Goal: Check status: Check status

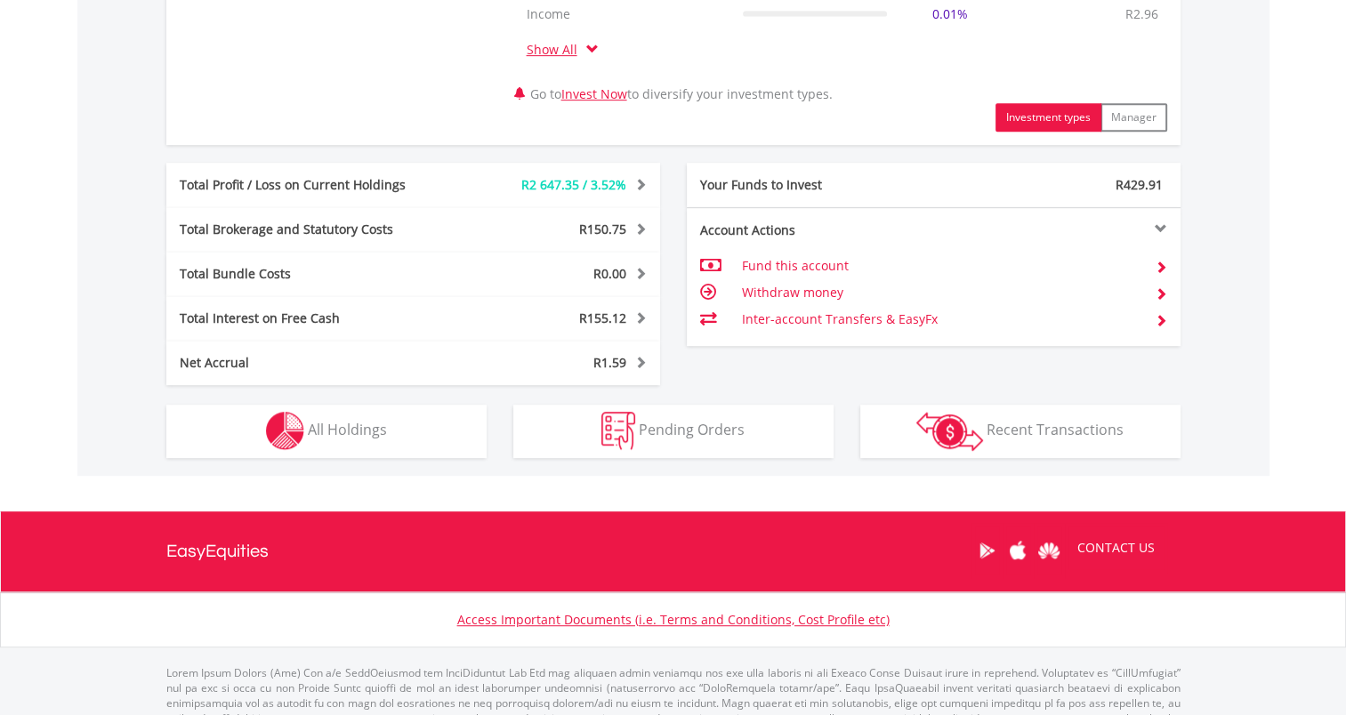
scroll to position [929, 0]
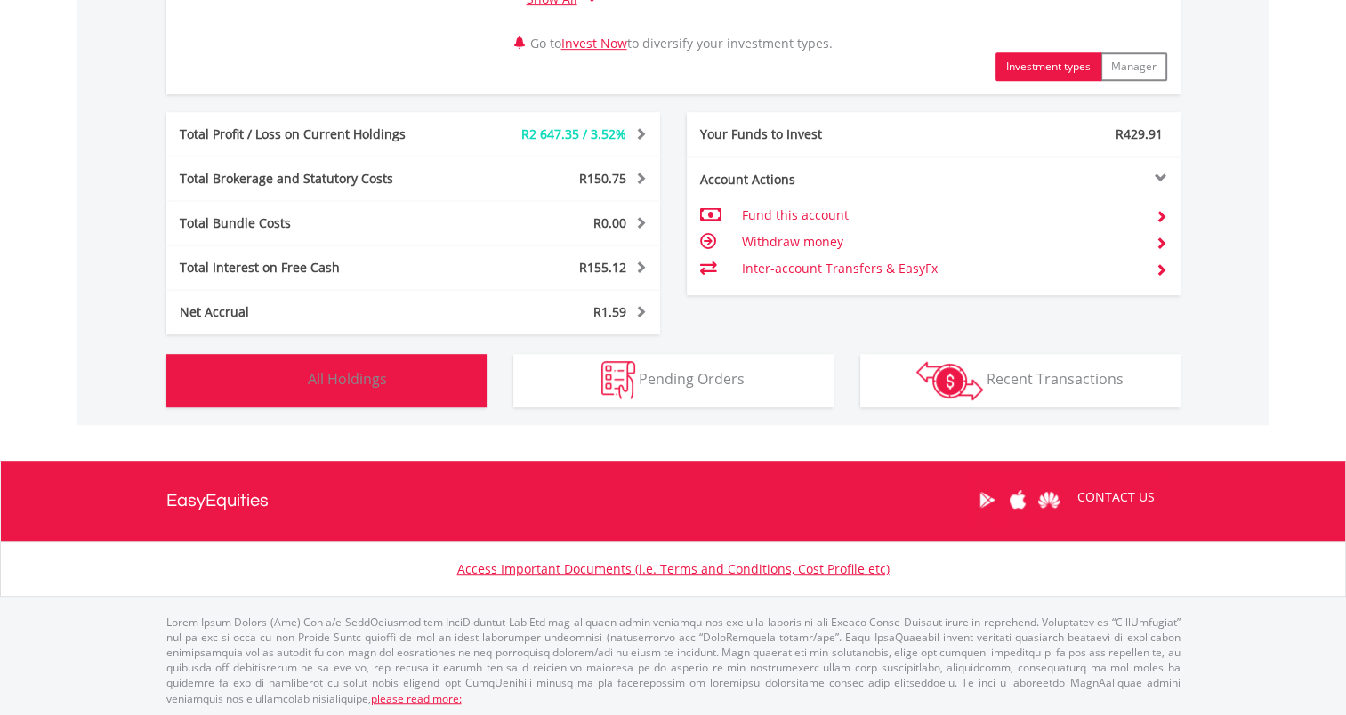
click at [406, 378] on button "Holdings All Holdings" at bounding box center [326, 380] width 320 height 53
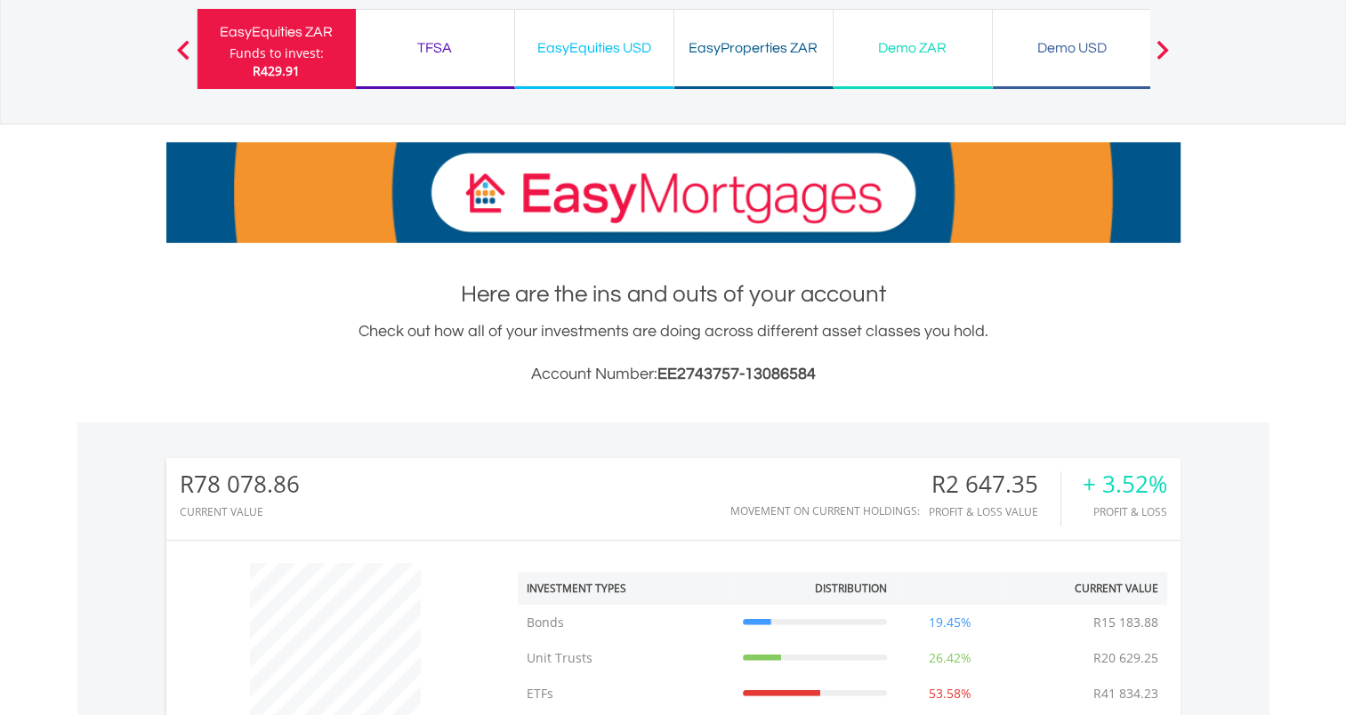
scroll to position [0, 0]
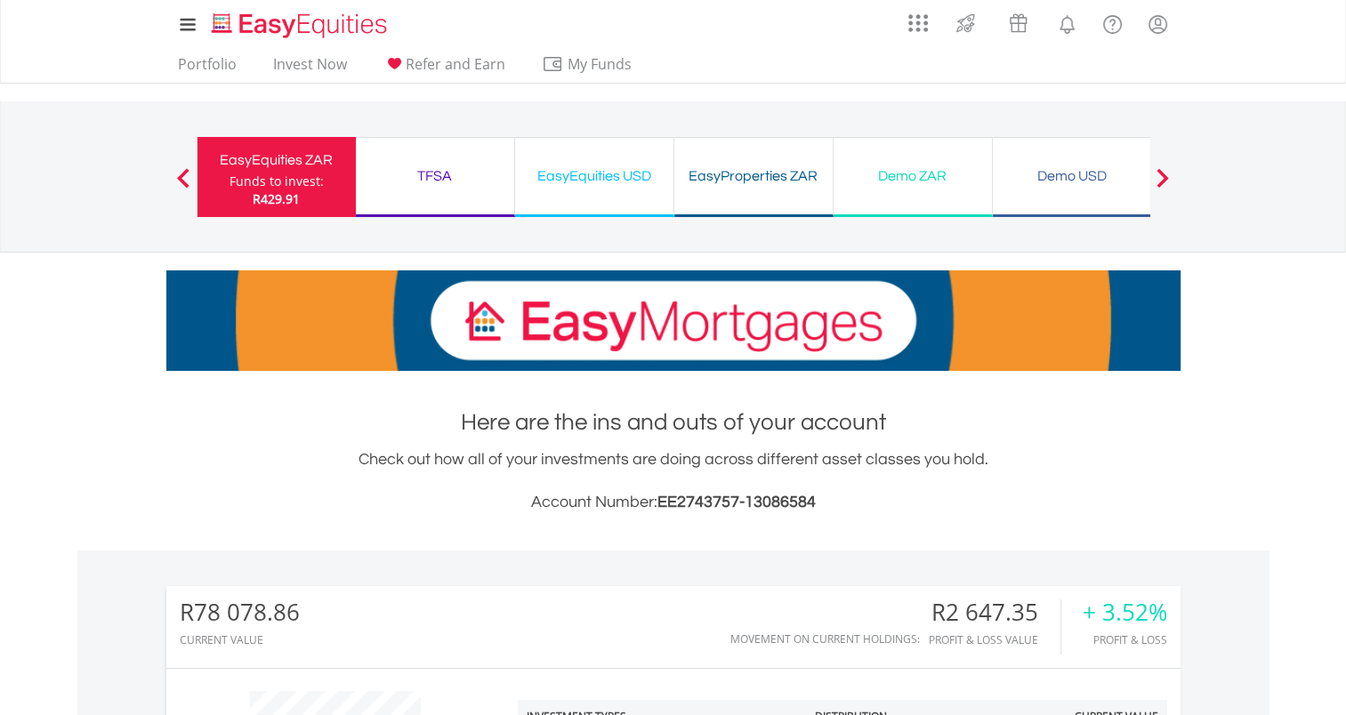
click at [469, 189] on div "TFSA Funds to invest: R429.91" at bounding box center [435, 177] width 159 height 80
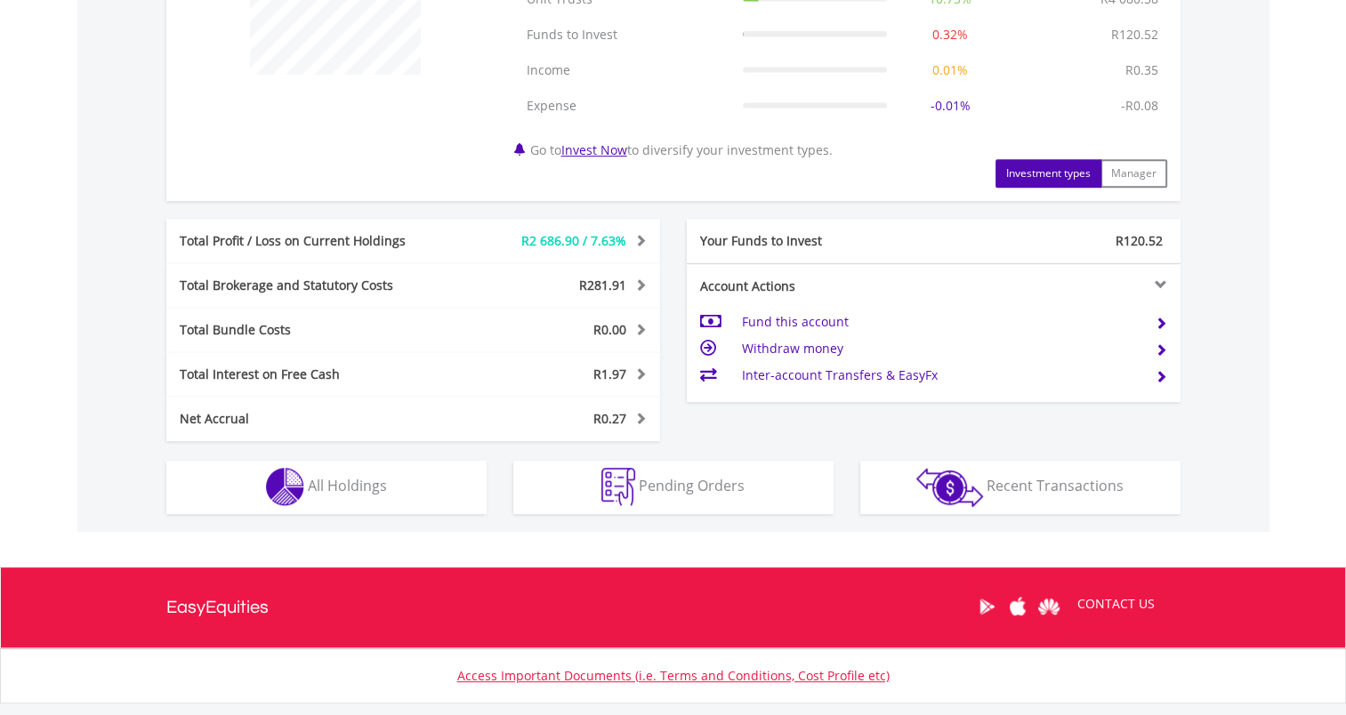
scroll to position [894, 0]
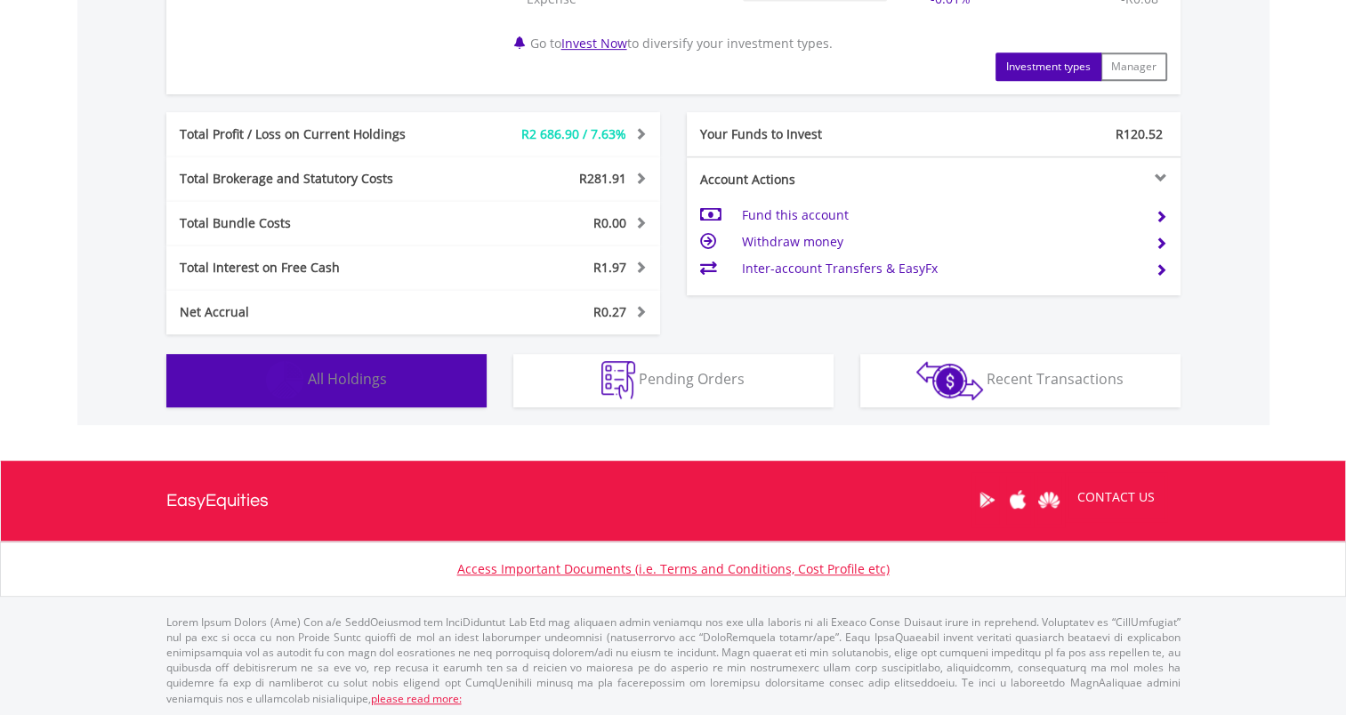
click at [441, 383] on button "Holdings All Holdings" at bounding box center [326, 380] width 320 height 53
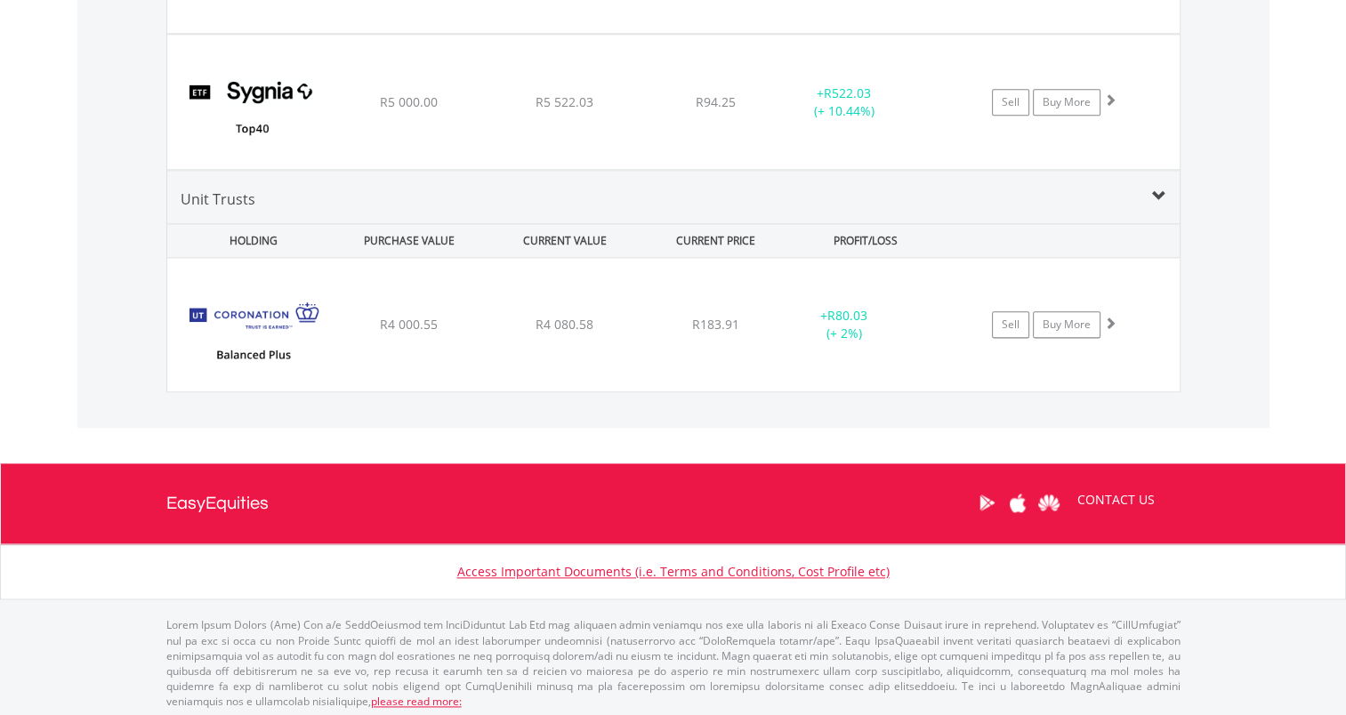
scroll to position [2170, 0]
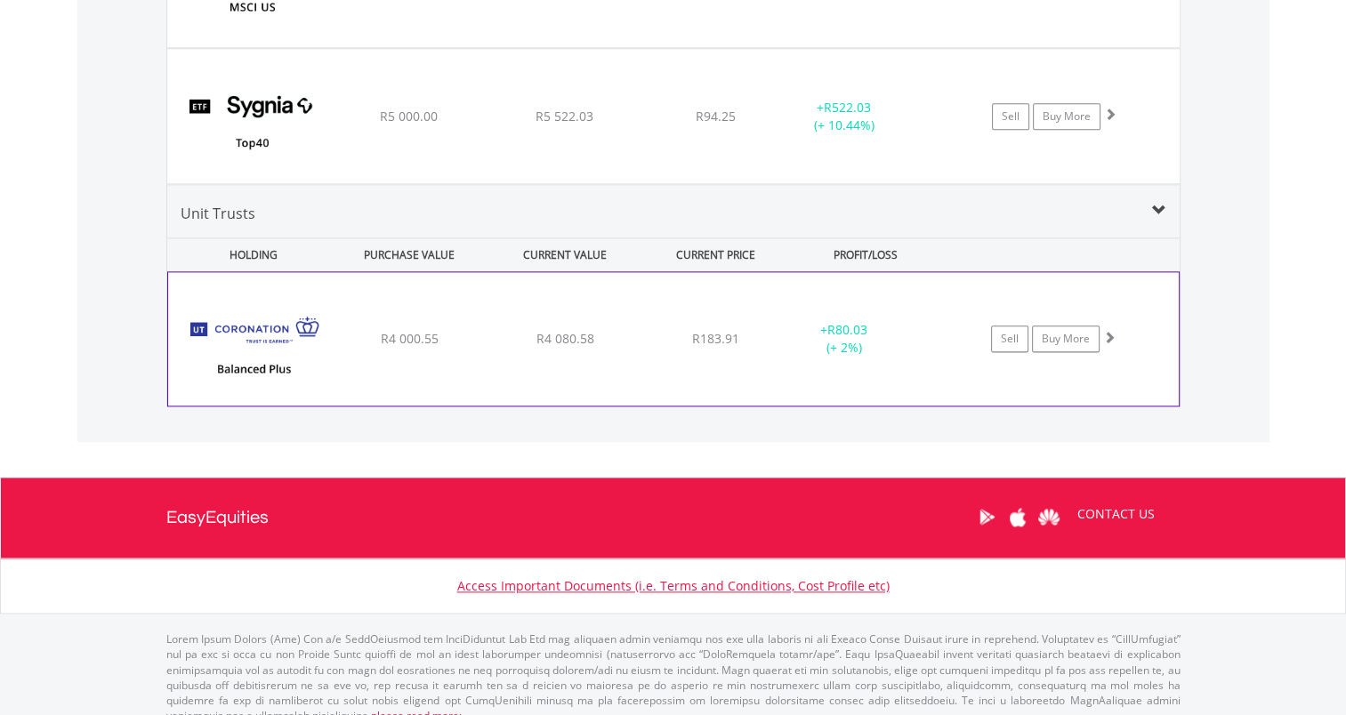
click at [617, 337] on div "R4 080.58" at bounding box center [564, 339] width 151 height 18
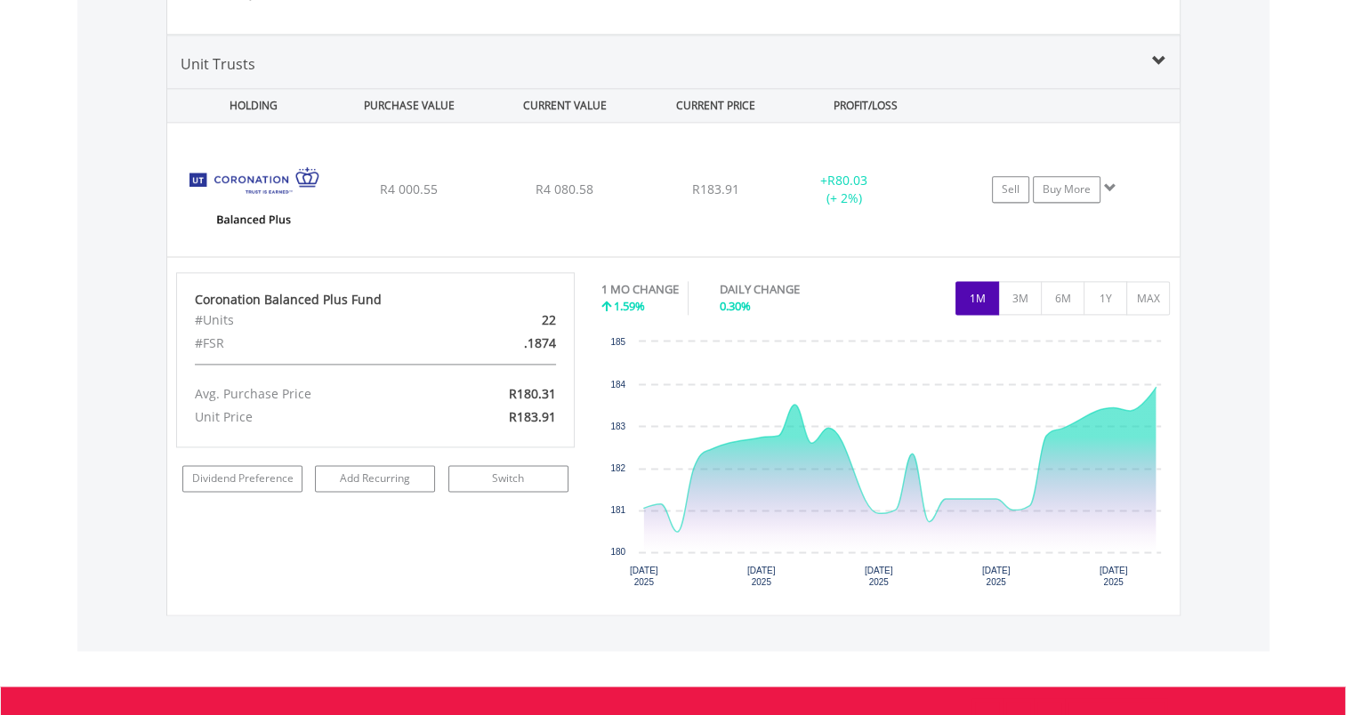
scroll to position [2350, 0]
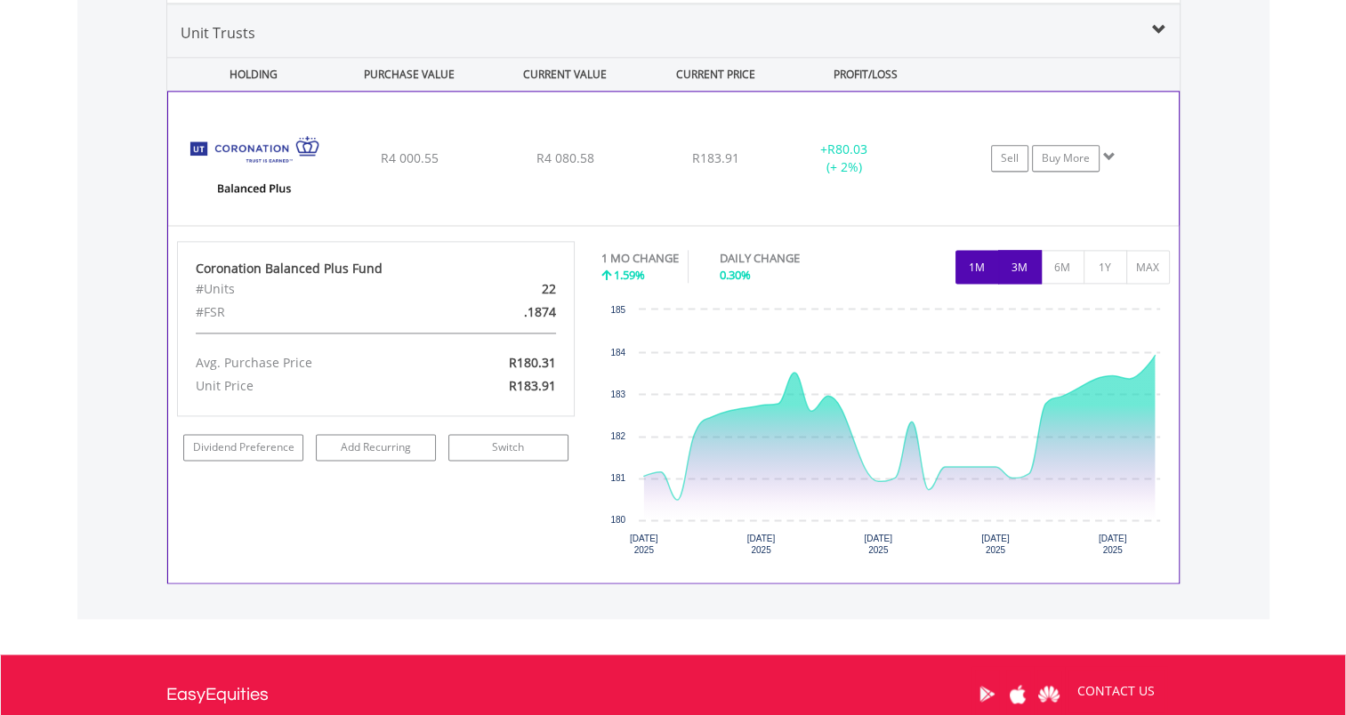
click at [1010, 262] on button "3M" at bounding box center [1020, 267] width 44 height 34
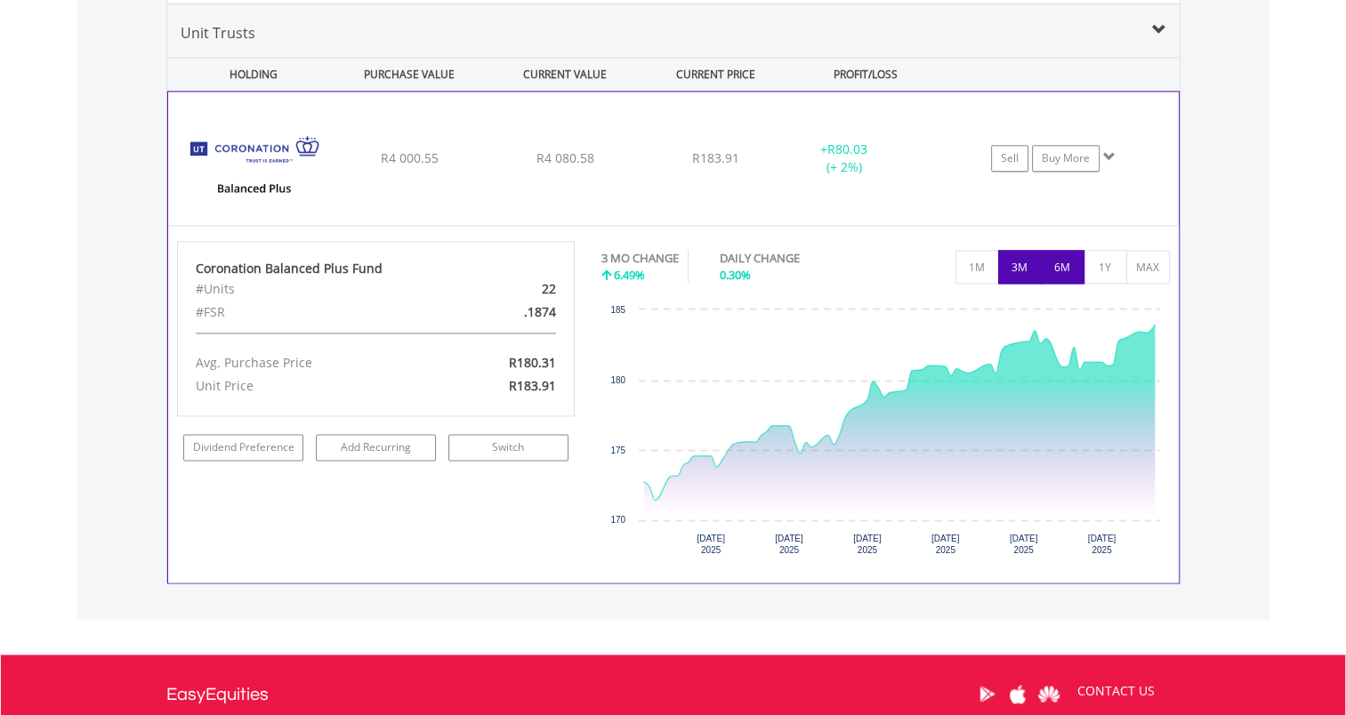
click at [1063, 264] on button "6M" at bounding box center [1062, 267] width 44 height 34
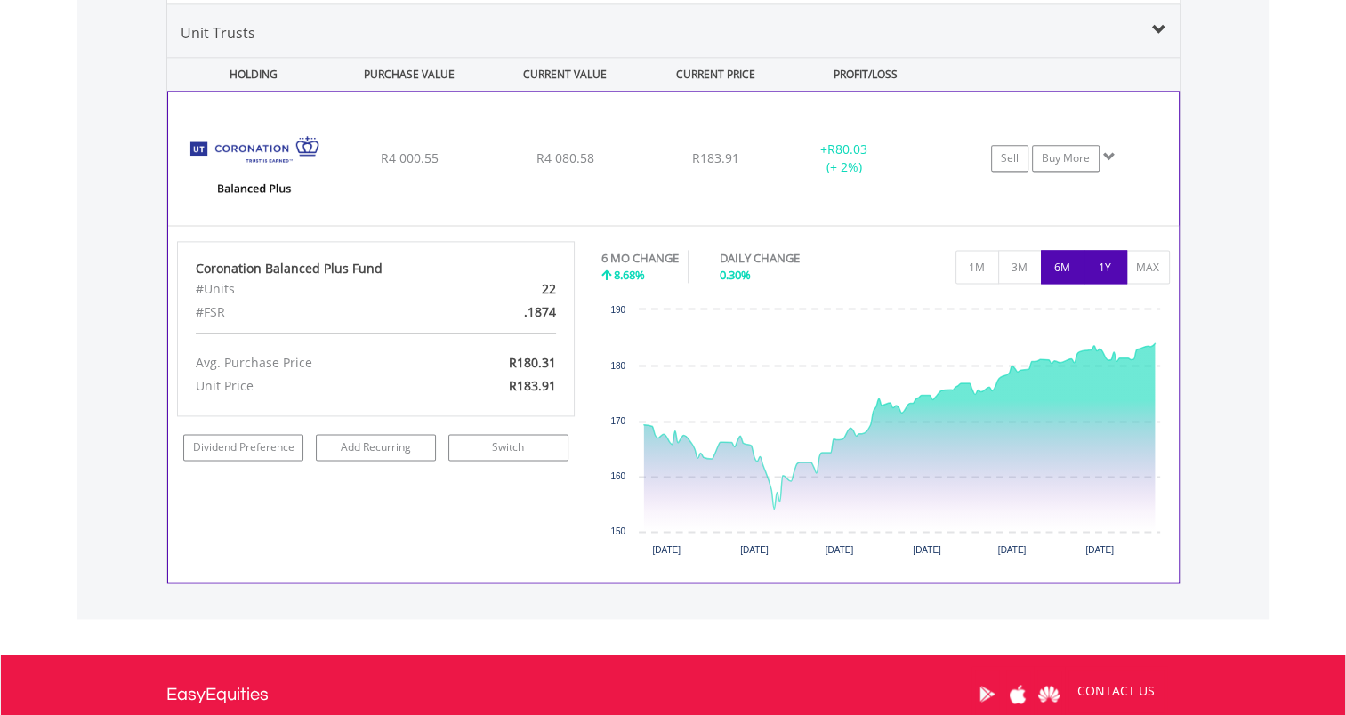
click at [1110, 253] on button "1Y" at bounding box center [1105, 267] width 44 height 34
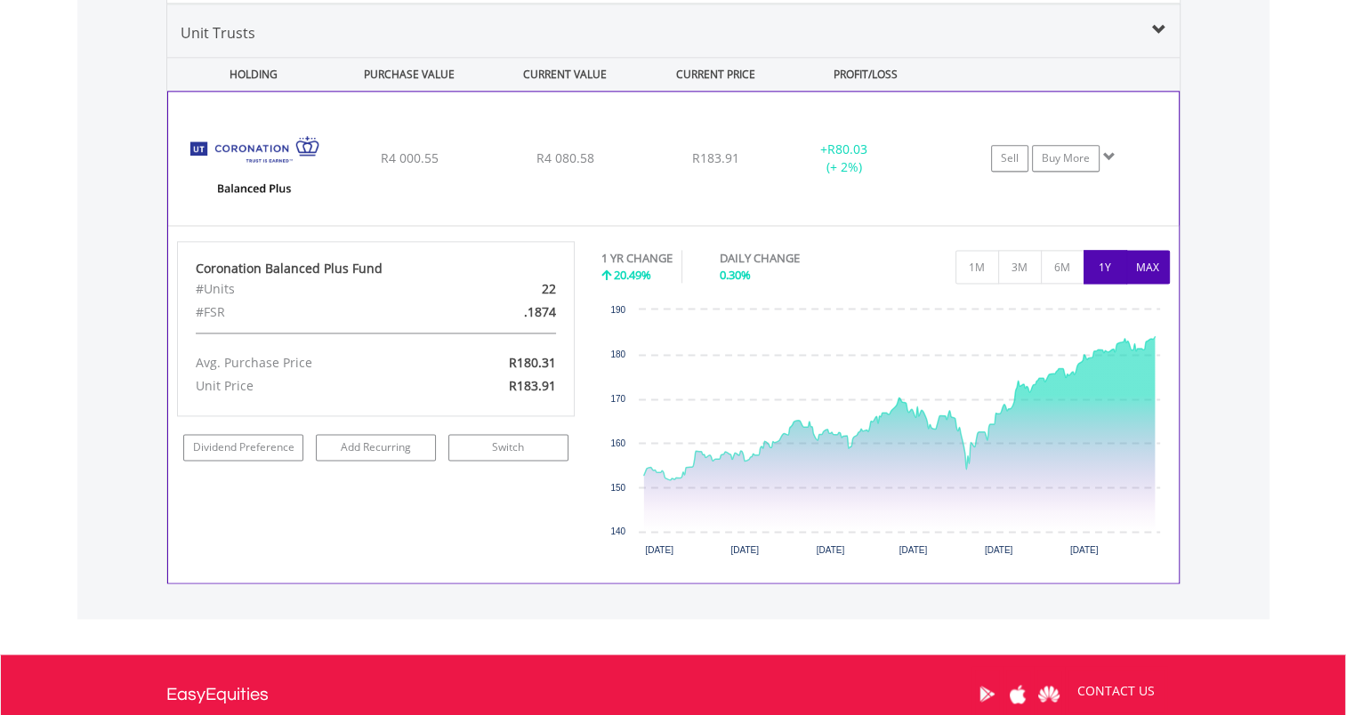
click at [1145, 259] on button "MAX" at bounding box center [1148, 267] width 44 height 34
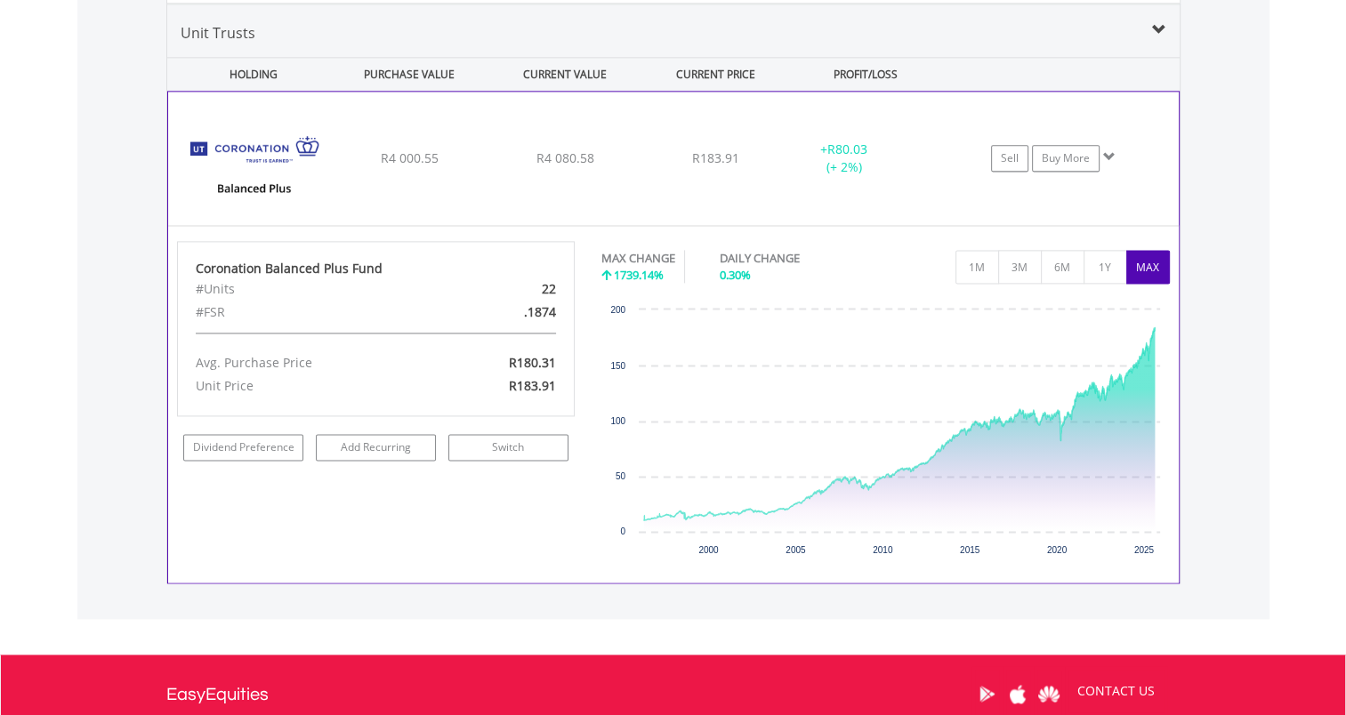
click at [640, 135] on div "﻿ Coronation Balanced Plus Fund R4 000.55 R4 080.58 R183.91 + R80.03 (+ 2%) Sel…" at bounding box center [673, 158] width 1010 height 133
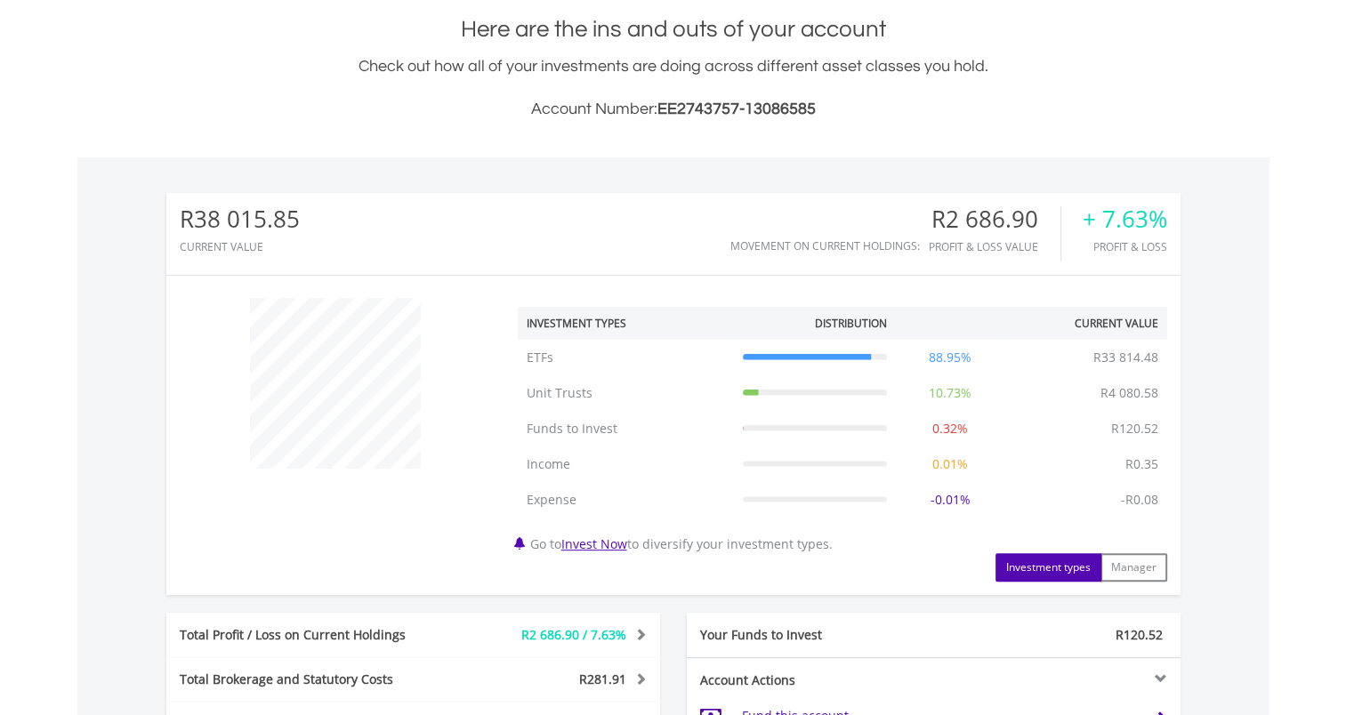
scroll to position [0, 0]
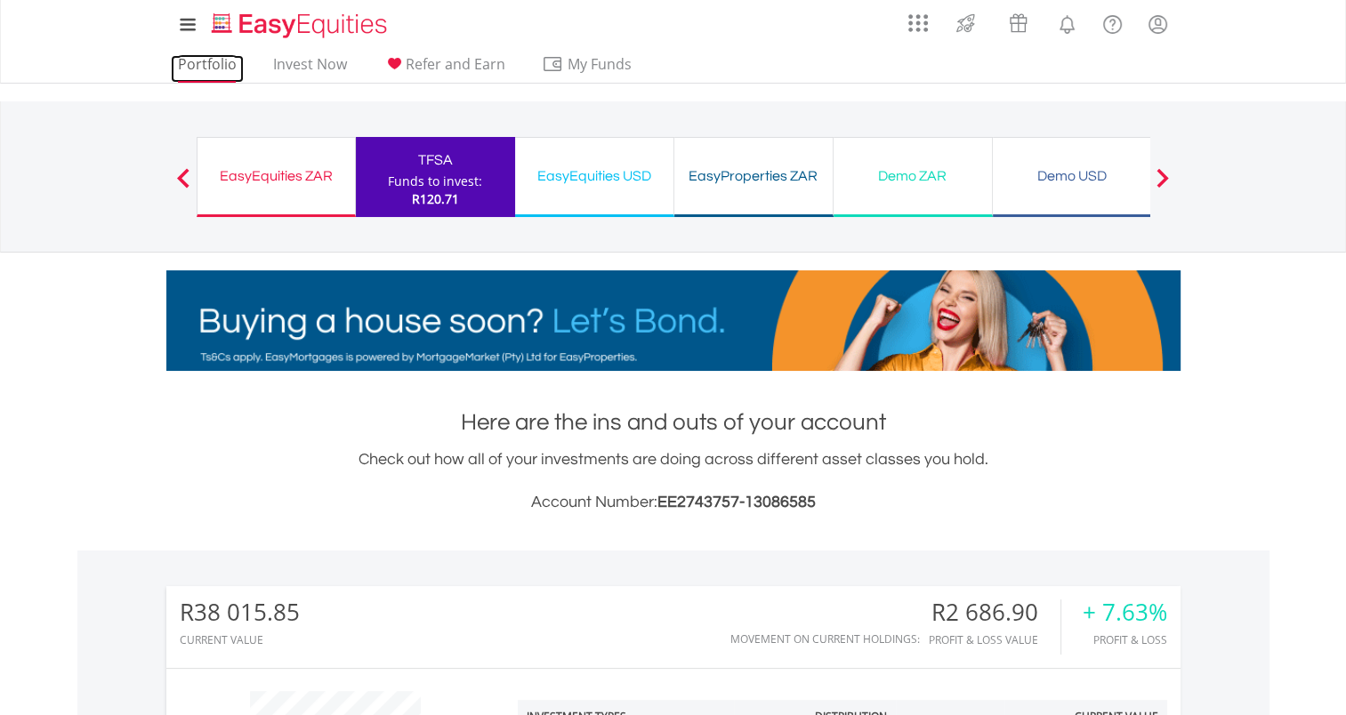
click at [197, 55] on link "Portfolio" at bounding box center [207, 69] width 73 height 28
